Goal: Task Accomplishment & Management: Use online tool/utility

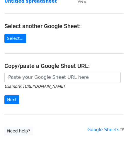
scroll to position [59, 0]
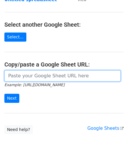
click at [34, 79] on input "url" at bounding box center [62, 75] width 116 height 11
paste input "[URL][DOMAIN_NAME]"
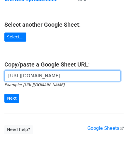
scroll to position [0, 128]
type input "[URL][DOMAIN_NAME]"
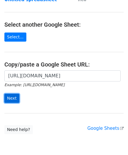
click at [16, 96] on input "Next" at bounding box center [11, 98] width 15 height 9
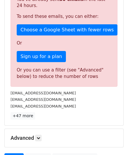
scroll to position [198, 0]
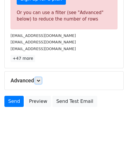
click at [37, 80] on link at bounding box center [38, 80] width 6 height 6
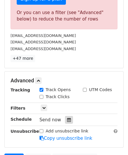
click at [67, 118] on icon at bounding box center [69, 120] width 4 height 4
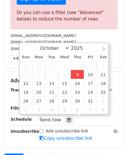
type input "2025-10-09 12:00"
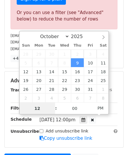
scroll to position [0, 0]
paste input "8"
type input "8"
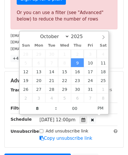
type input "2025-10-09 20:00"
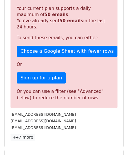
scroll to position [206, 0]
